Goal: Task Accomplishment & Management: Manage account settings

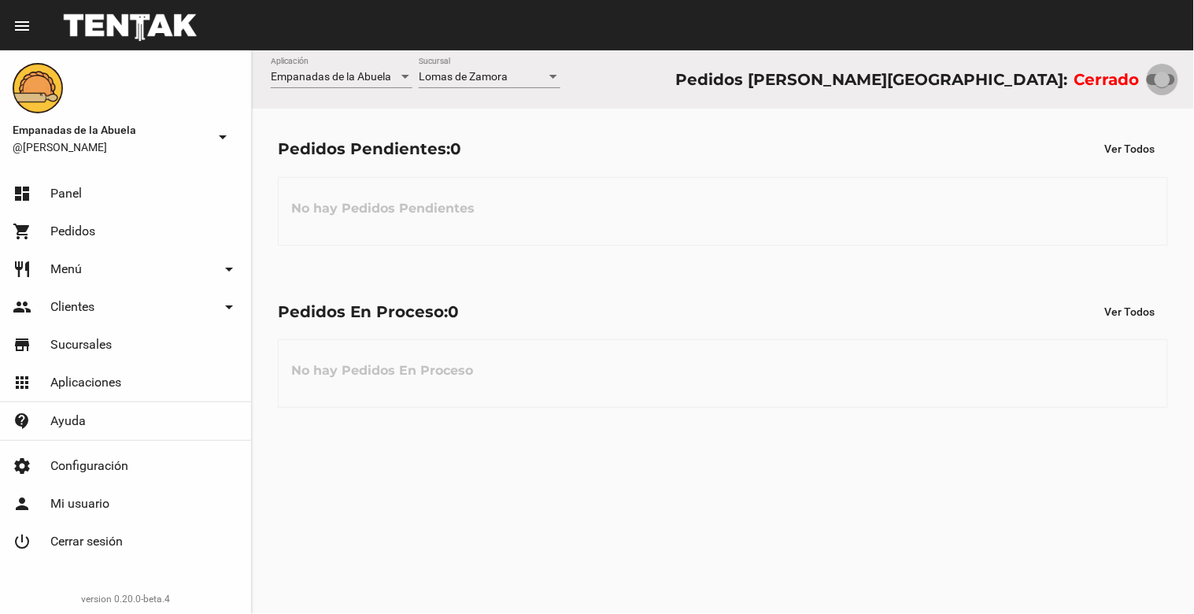
drag, startPoint x: 1159, startPoint y: 80, endPoint x: 1191, endPoint y: 51, distance: 43.5
click at [1193, 51] on div "Empanadas de la Abuela Aplicación [PERSON_NAME] [GEOGRAPHIC_DATA] Pedidos [PERS…" at bounding box center [723, 79] width 942 height 58
checkbox input "true"
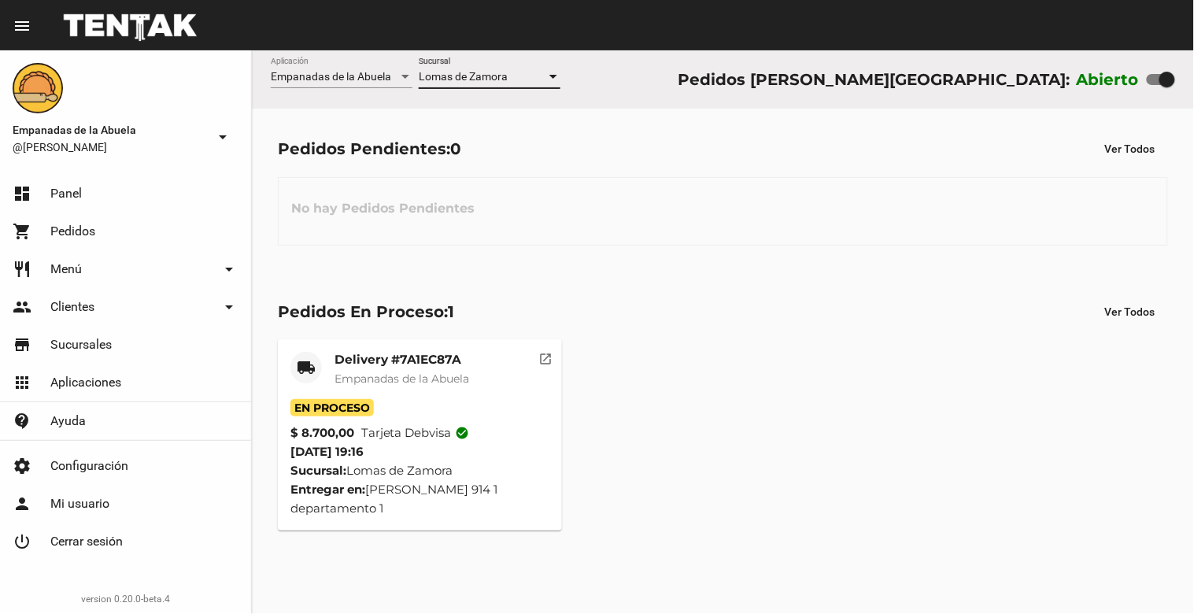
click at [556, 74] on div at bounding box center [553, 77] width 14 height 13
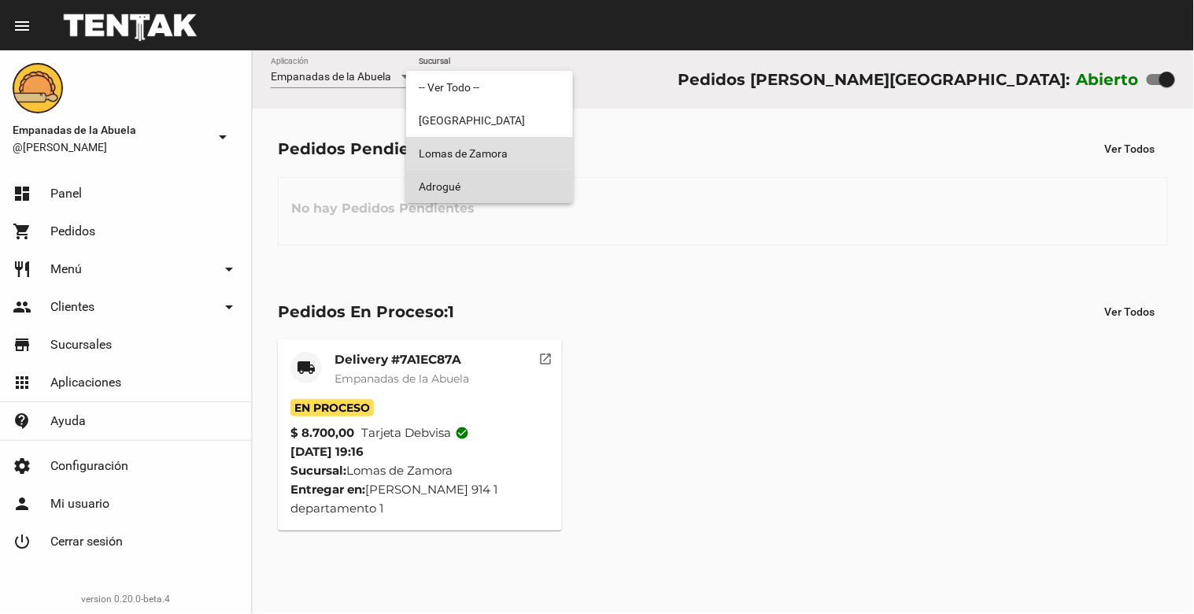
click at [520, 182] on span "Adrogué" at bounding box center [490, 186] width 142 height 33
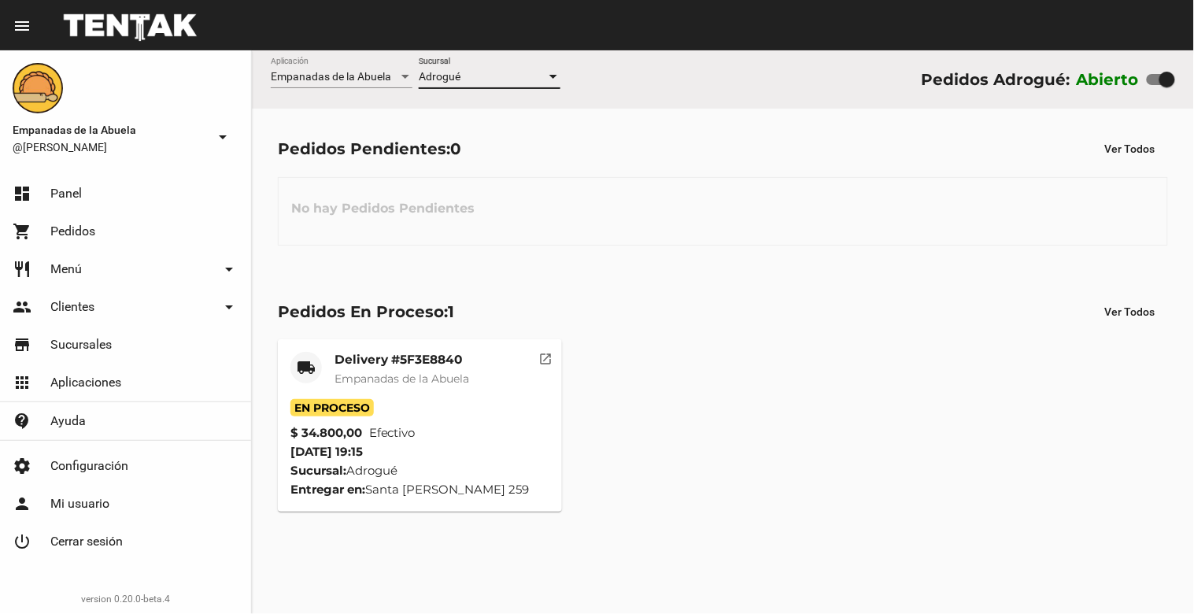
click at [552, 75] on div at bounding box center [553, 77] width 8 height 4
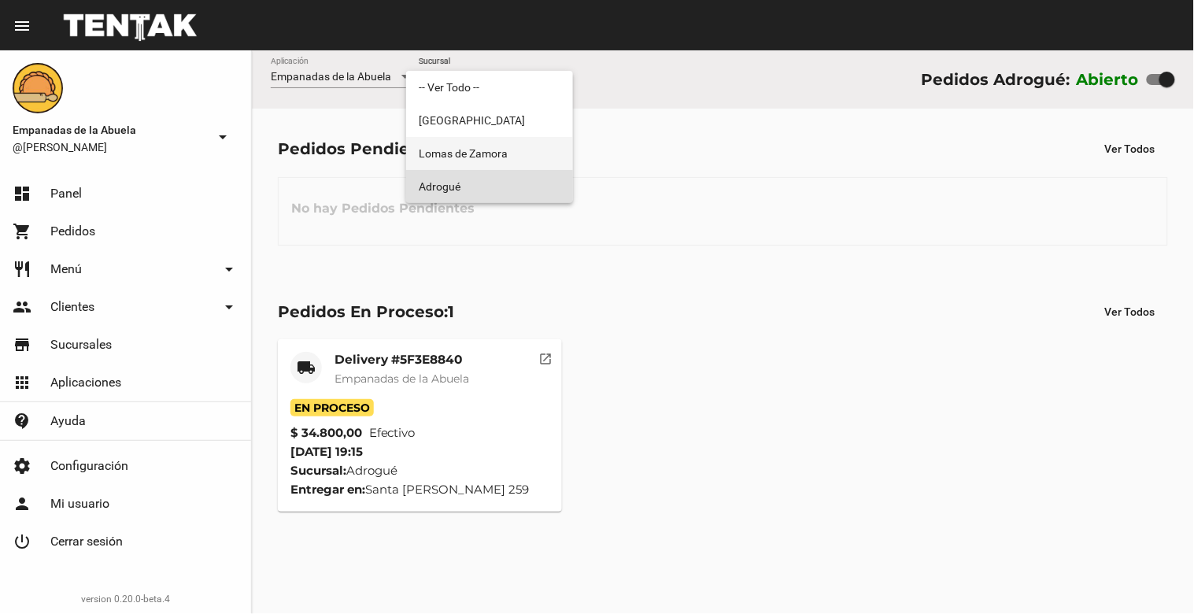
click at [538, 149] on span "Lomas de Zamora" at bounding box center [490, 153] width 142 height 33
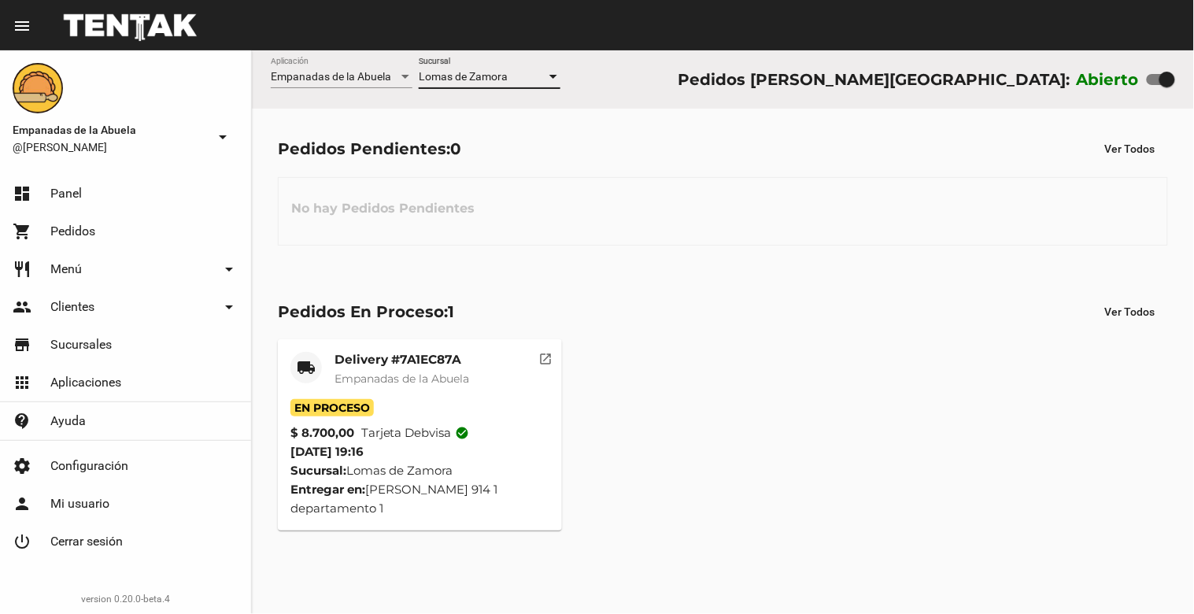
click at [554, 76] on div at bounding box center [553, 77] width 8 height 4
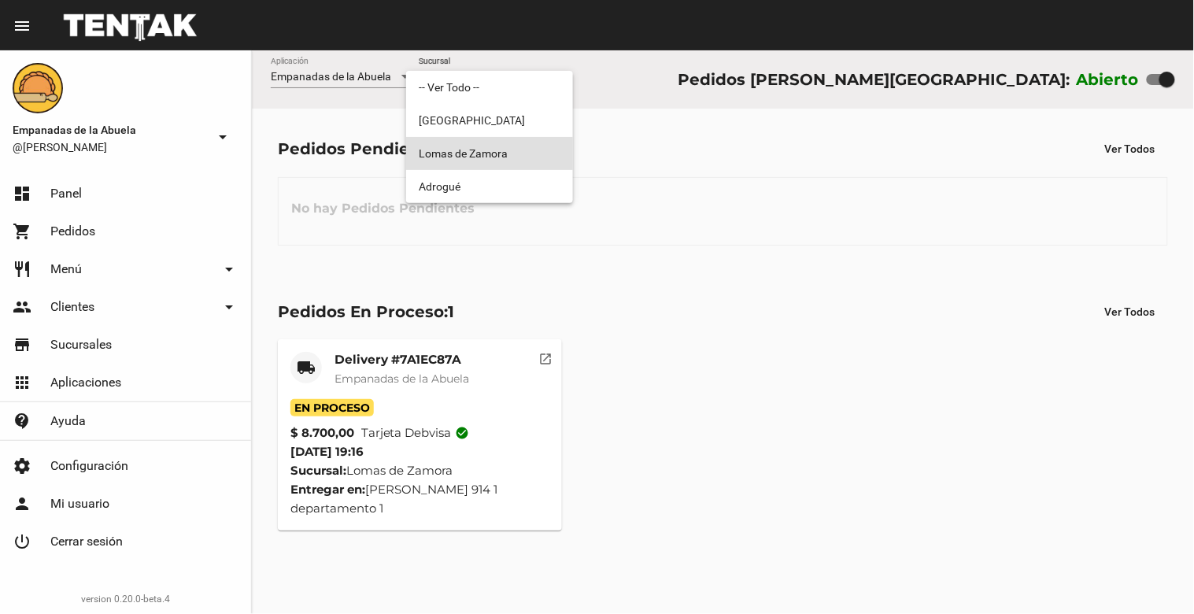
click at [536, 153] on span "Lomas de Zamora" at bounding box center [490, 153] width 142 height 33
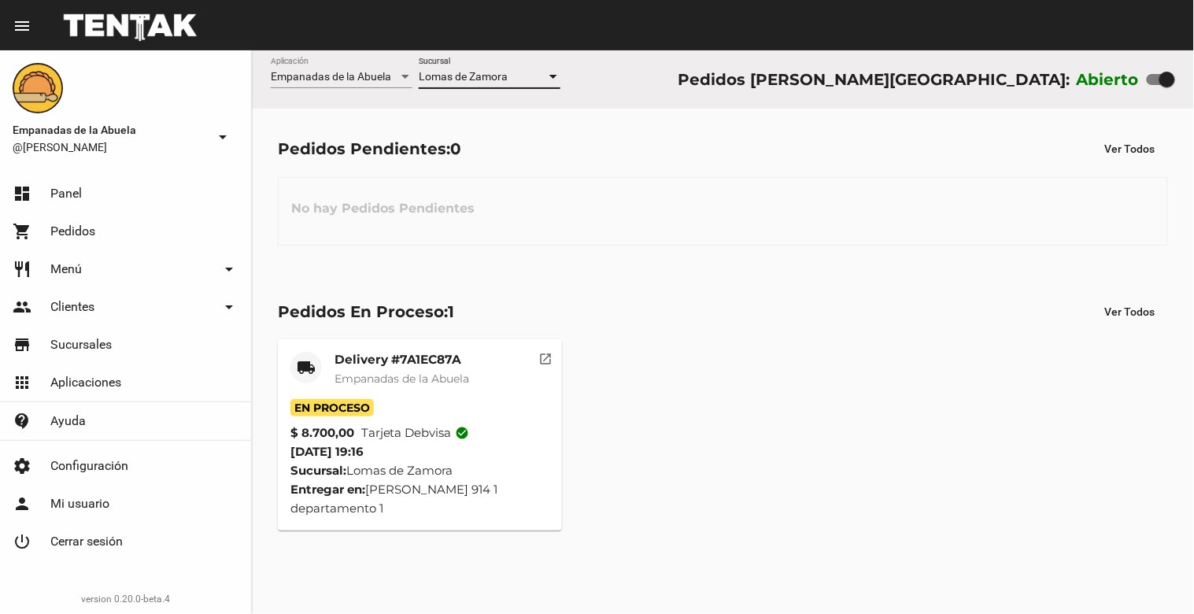
click at [555, 74] on div at bounding box center [553, 77] width 14 height 13
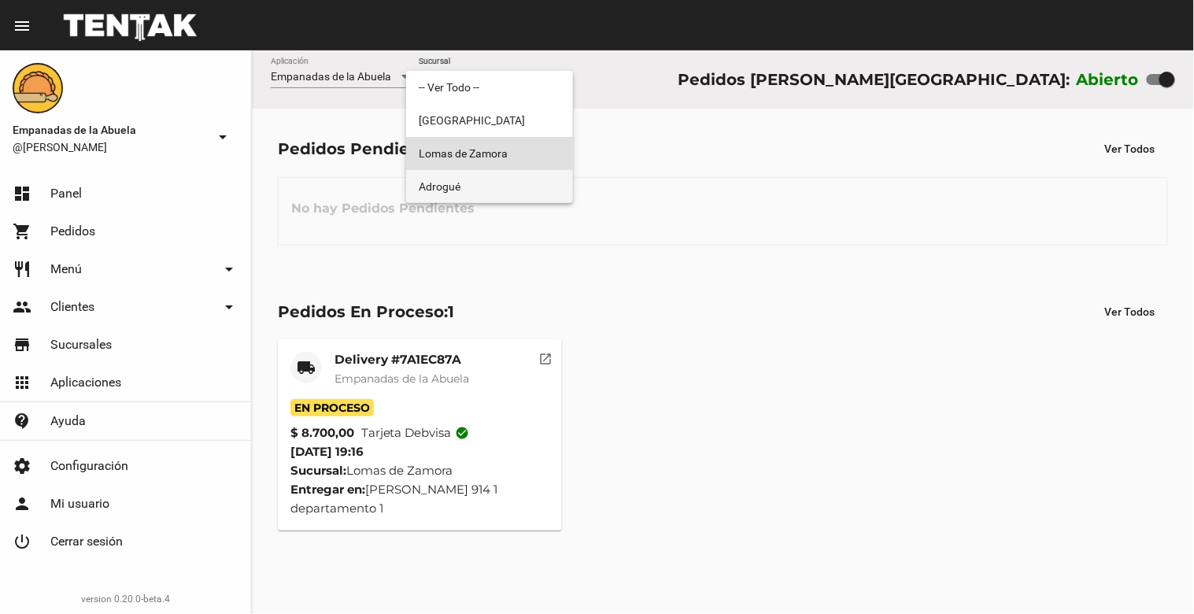
click at [523, 176] on span "Adrogué" at bounding box center [490, 186] width 142 height 33
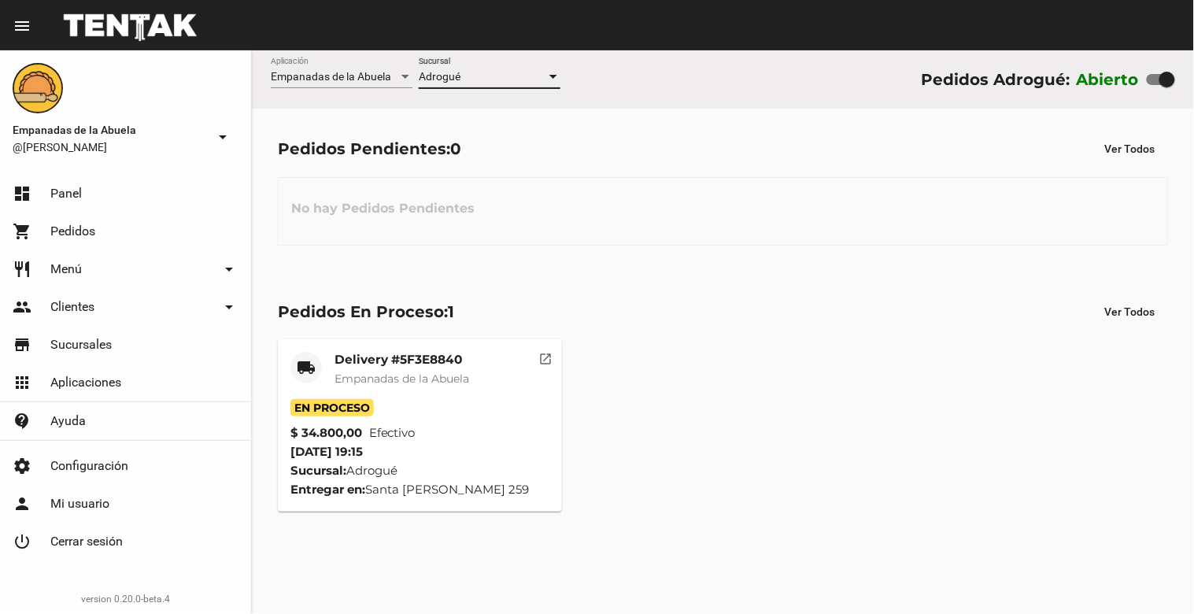
click at [556, 77] on div at bounding box center [553, 77] width 8 height 4
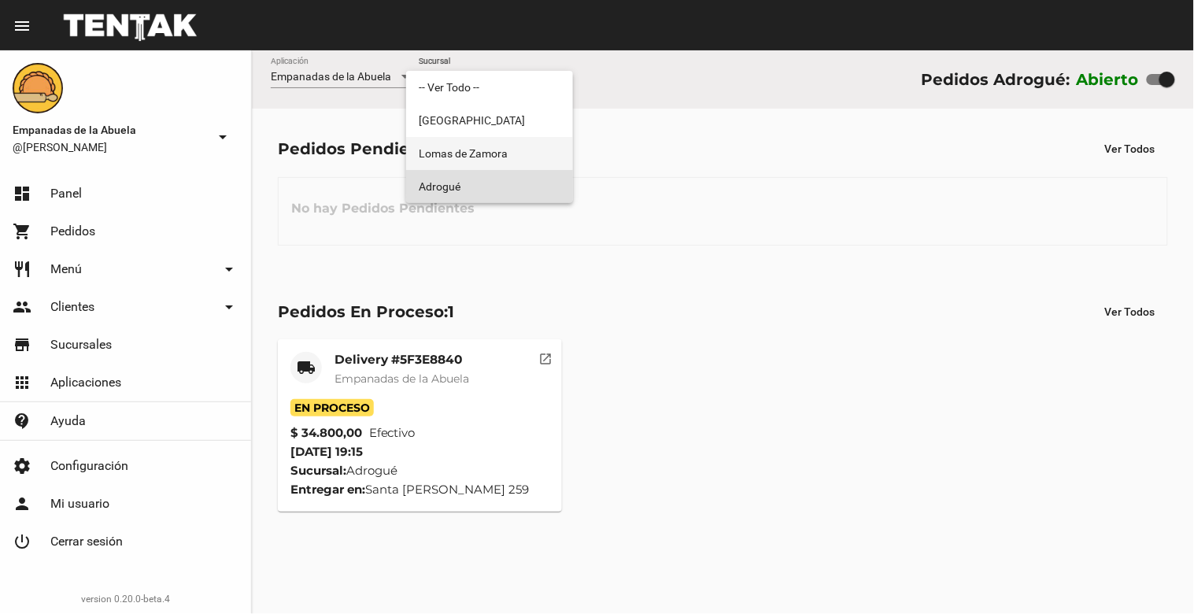
click at [544, 149] on span "Lomas de Zamora" at bounding box center [490, 153] width 142 height 33
